Goal: Contribute content: Add original content to the website for others to see

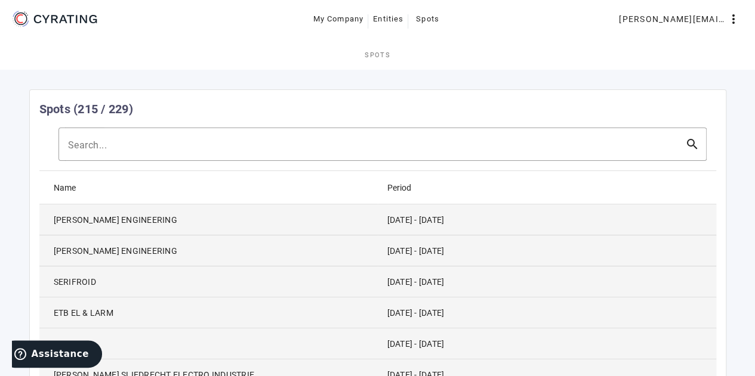
click at [594, 208] on mat-cell "[DATE] - [DATE]" at bounding box center [547, 220] width 338 height 31
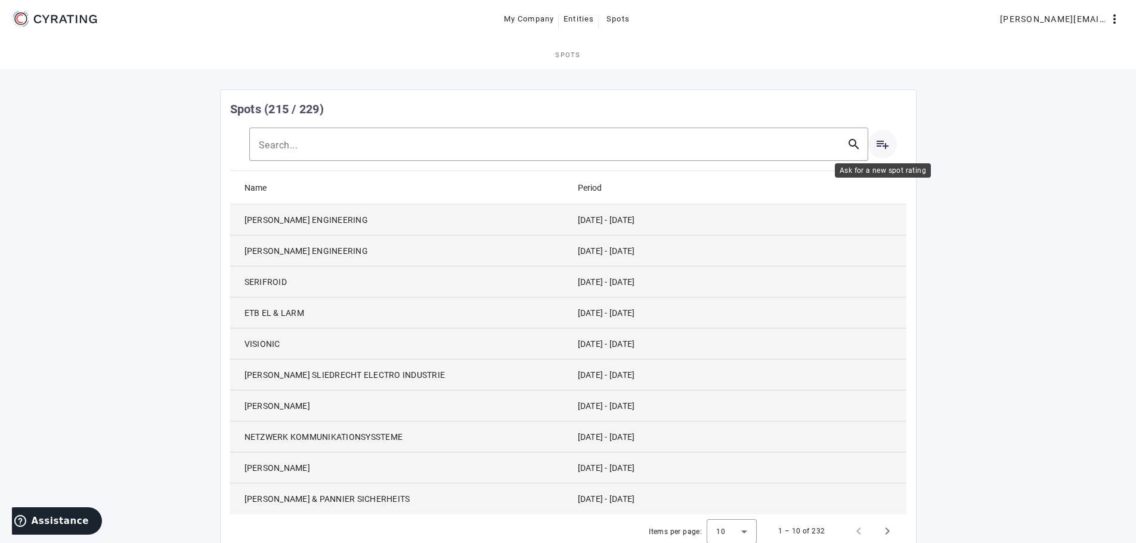
click at [763, 142] on mat-icon "playlist_add" at bounding box center [883, 144] width 14 height 14
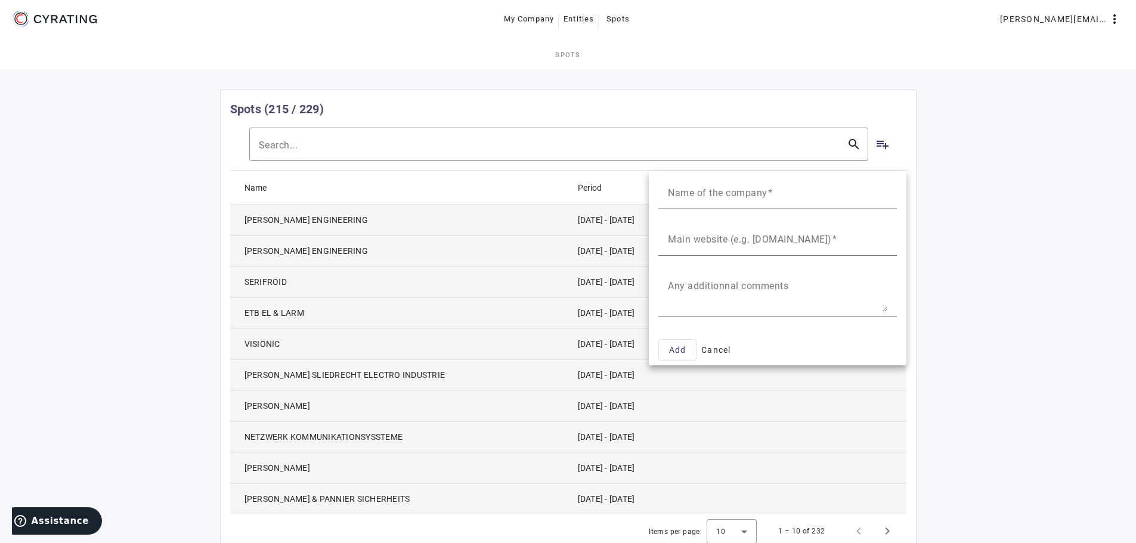
click at [747, 199] on input "Name of the company" at bounding box center [778, 197] width 220 height 14
type input "SP Consulting"
click at [701, 230] on div "Main website (e.g. www.example.com)" at bounding box center [778, 238] width 220 height 33
click at [685, 237] on mat-label "Main website (e.g. www.example.com)" at bounding box center [750, 239] width 164 height 11
click at [685, 237] on input "Main website (e.g. www.example.com)" at bounding box center [778, 244] width 220 height 14
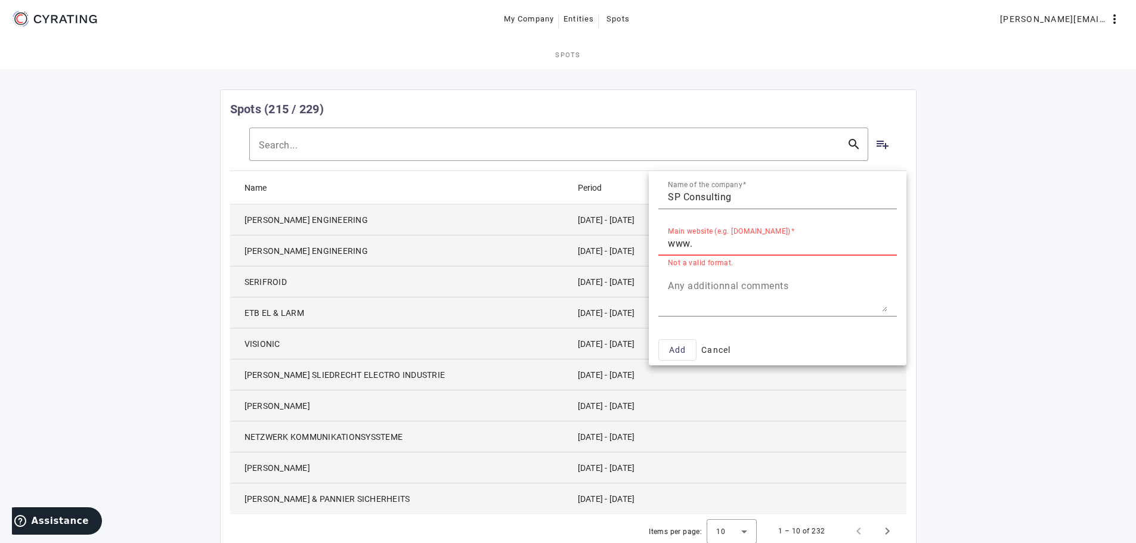
paste input "sp-con.de"
type input "www.sp-con.de"
click at [688, 246] on input "www.sp-con.de" at bounding box center [778, 244] width 220 height 14
click at [690, 246] on input "www.sp-con.de" at bounding box center [778, 244] width 220 height 14
click at [693, 248] on input "www.sp-con.de" at bounding box center [778, 244] width 220 height 14
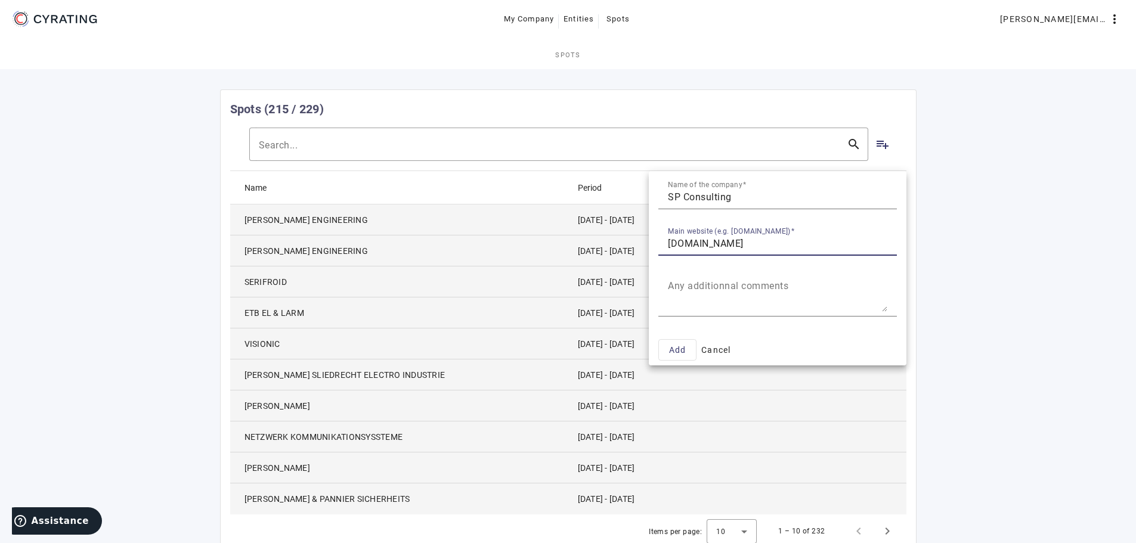
drag, startPoint x: 750, startPoint y: 240, endPoint x: 657, endPoint y: 252, distance: 94.4
click at [657, 252] on div "Name of the company SP Consulting Main website (e.g. www.example.com) www.sp-co…" at bounding box center [778, 268] width 258 height 194
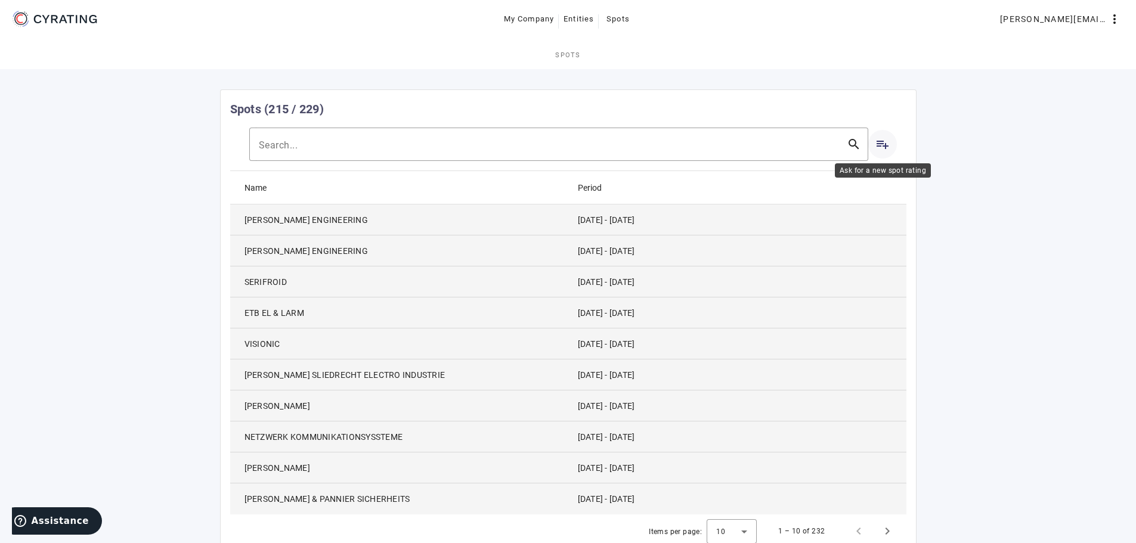
click at [763, 147] on mat-icon "playlist_add" at bounding box center [883, 144] width 14 height 14
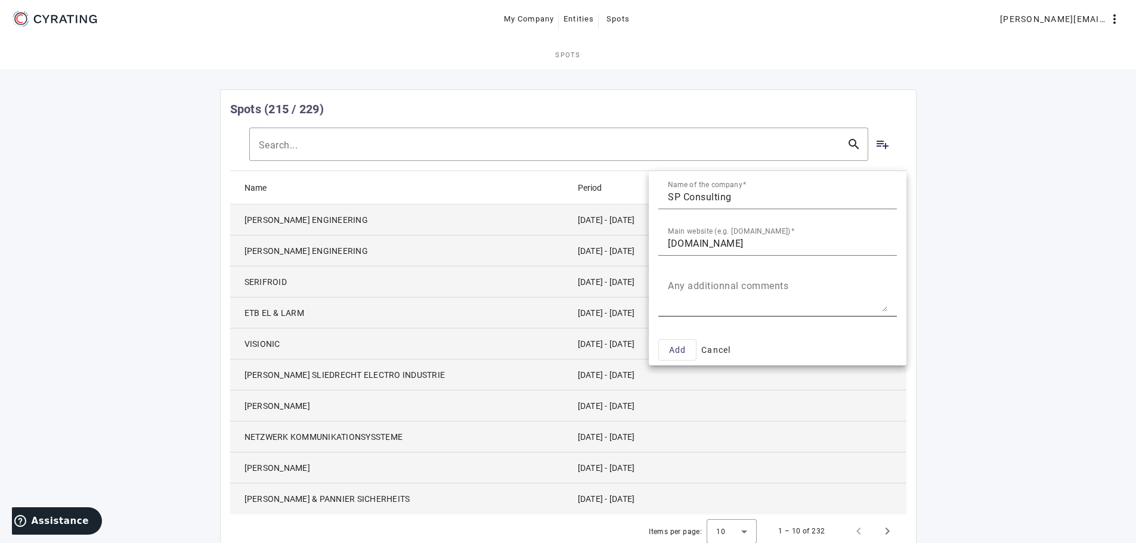
click at [719, 305] on textarea "Any additionnal comments" at bounding box center [778, 297] width 220 height 29
click at [679, 350] on span "Add" at bounding box center [677, 350] width 17 height 14
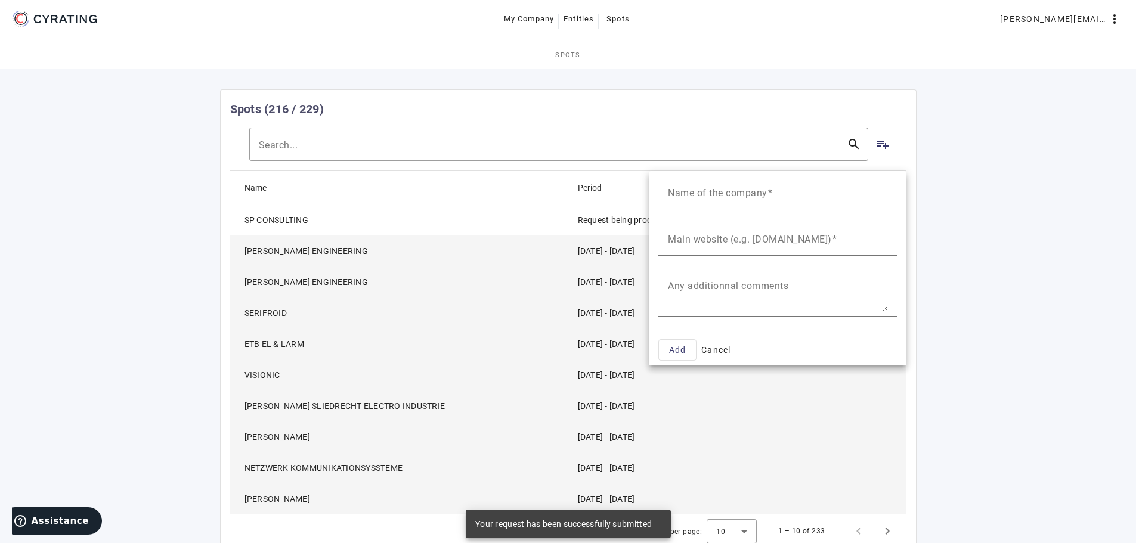
click at [49, 283] on div at bounding box center [568, 271] width 1136 height 543
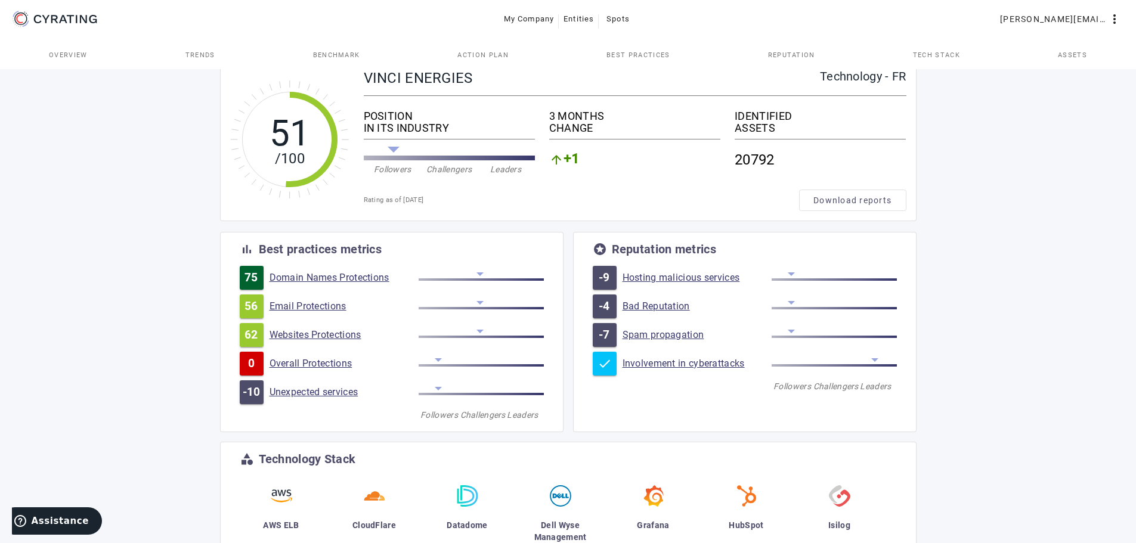
scroll to position [60, 0]
